Goal: Information Seeking & Learning: Learn about a topic

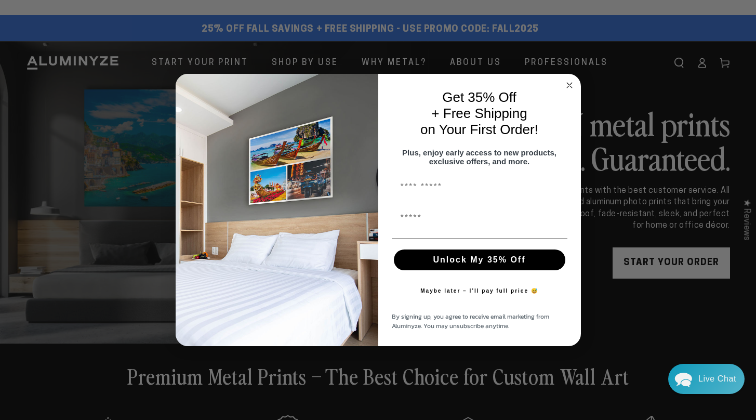
click at [572, 79] on circle "Close dialog" at bounding box center [569, 85] width 12 height 12
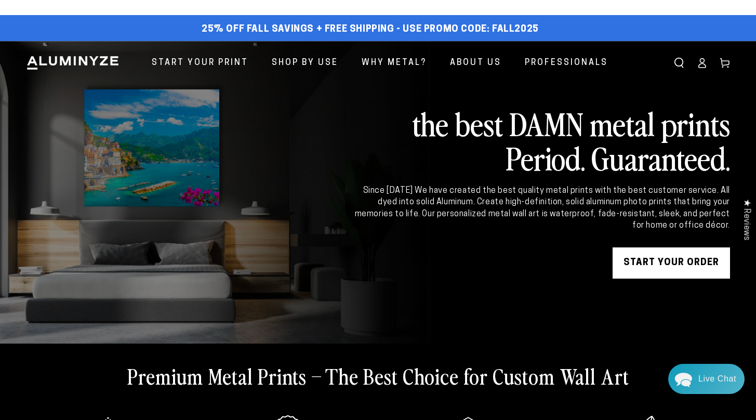
click at [697, 68] on icon at bounding box center [702, 63] width 10 height 10
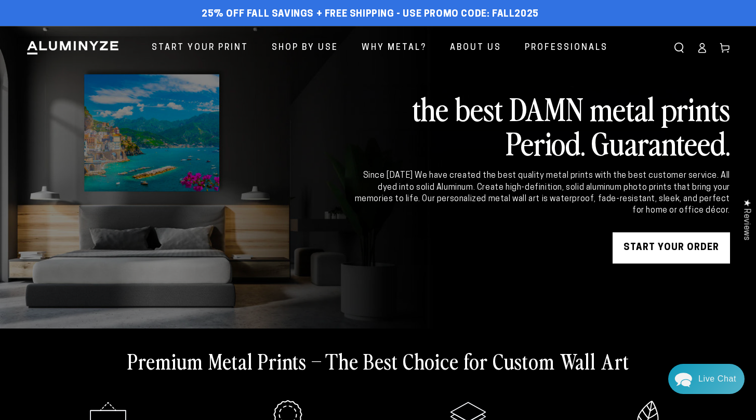
click at [697, 53] on icon at bounding box center [702, 48] width 10 height 10
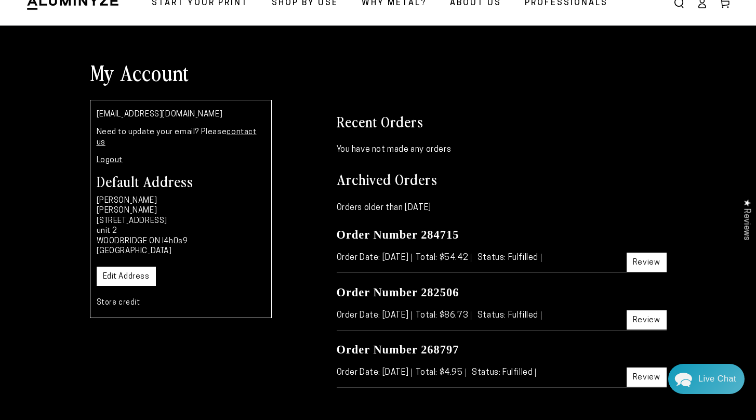
scroll to position [51, 0]
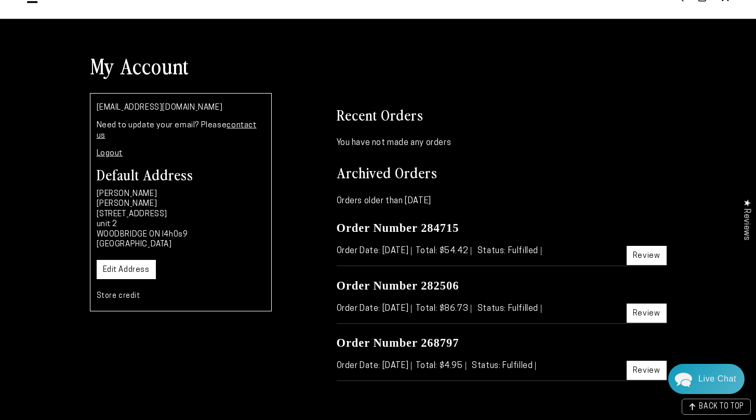
click at [246, 140] on link "contact us" at bounding box center [177, 131] width 160 height 18
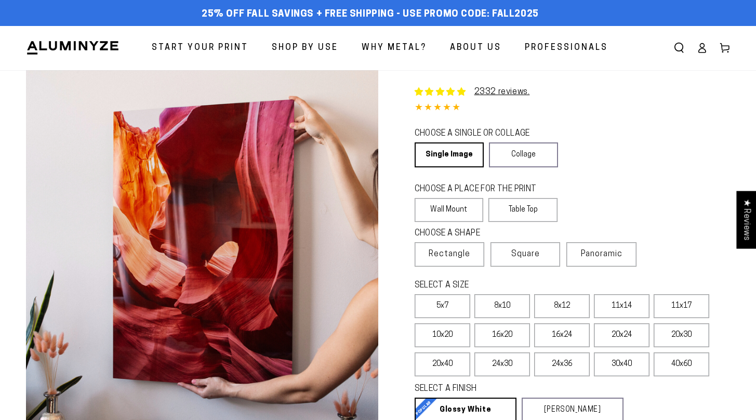
select select "**********"
click at [697, 53] on icon at bounding box center [702, 48] width 10 height 10
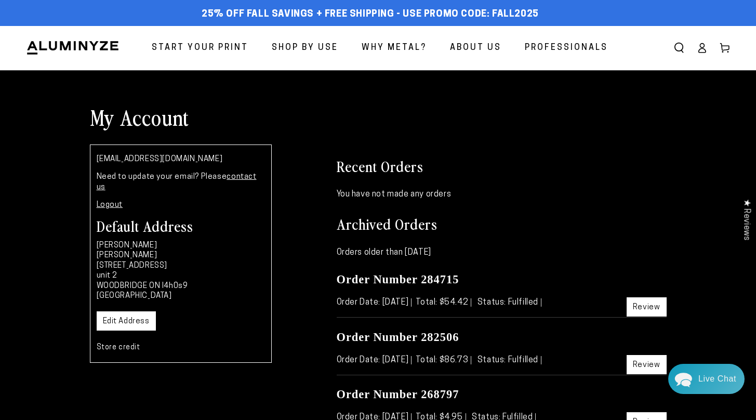
click at [442, 62] on link "About Us" at bounding box center [475, 48] width 67 height 28
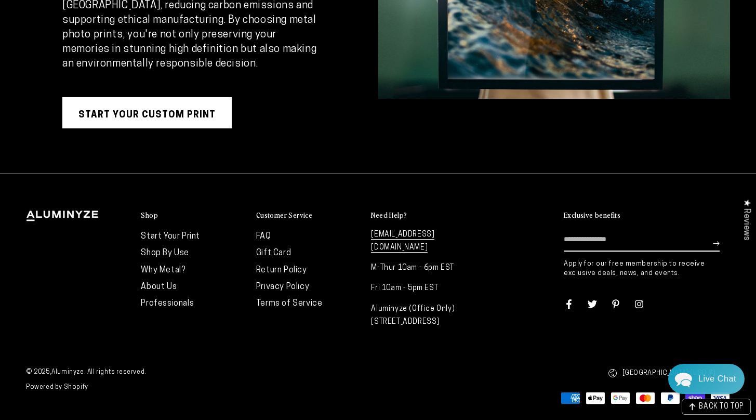
click at [269, 232] on link "FAQ" at bounding box center [263, 236] width 15 height 8
